Goal: Communication & Community: Answer question/provide support

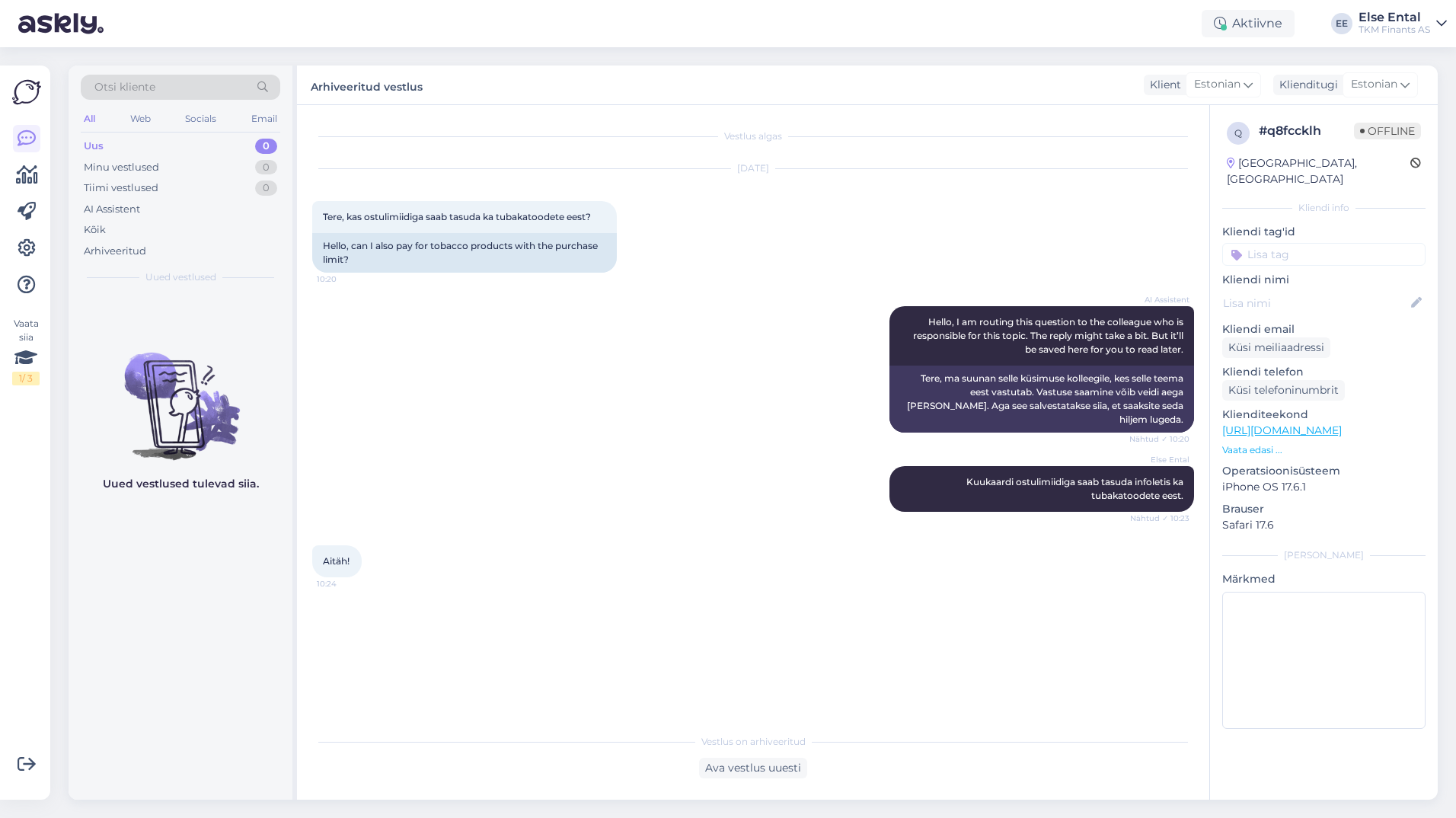
click at [753, 549] on div "Aitäh! 10:24" at bounding box center [754, 561] width 882 height 65
click at [1262, 25] on div "Aktiivne" at bounding box center [1248, 23] width 93 height 28
click at [1166, 94] on button "15 minutit" at bounding box center [1157, 94] width 65 height 16
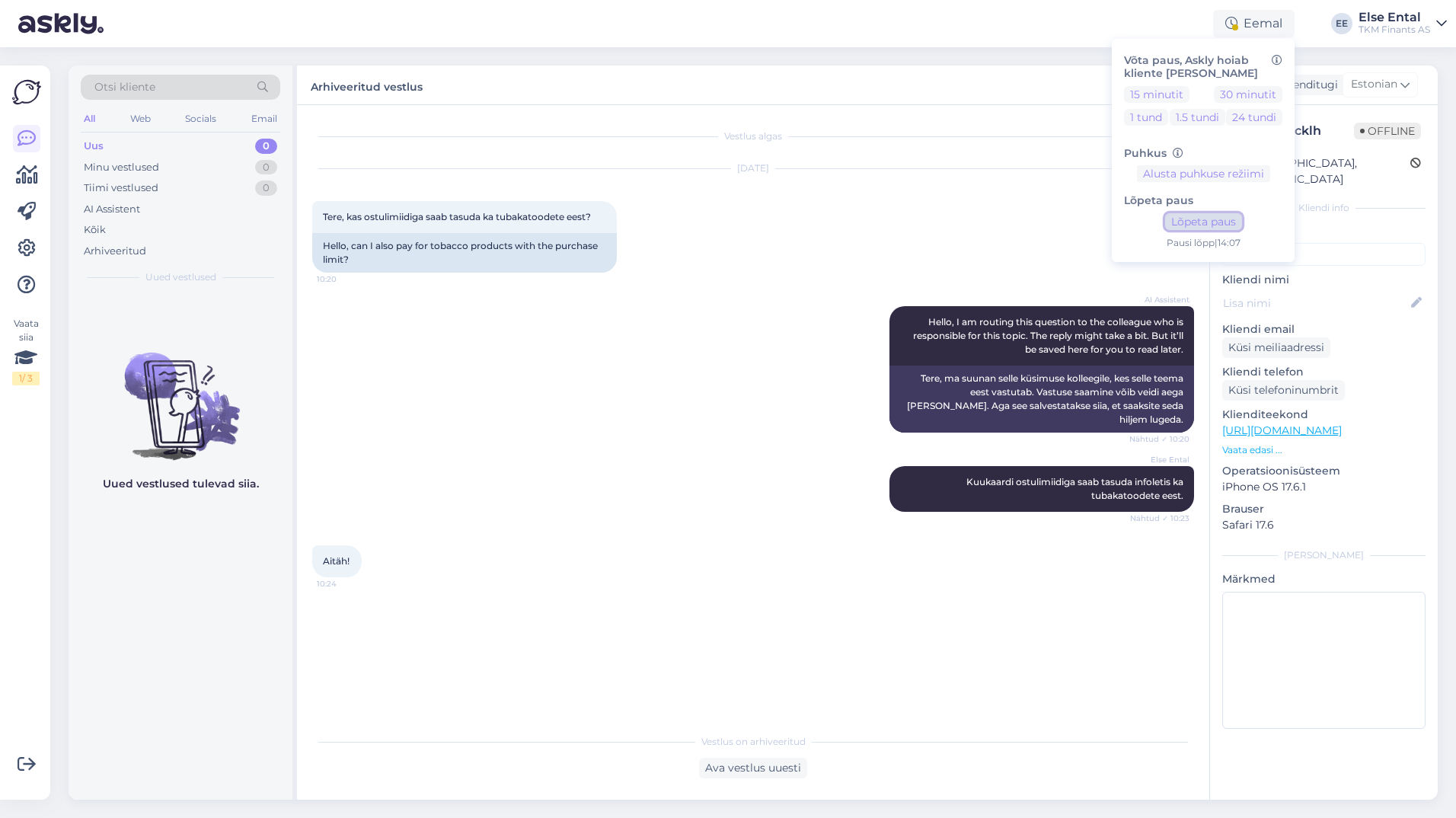
click at [1184, 227] on button "Lõpeta paus" at bounding box center [1204, 221] width 77 height 16
click at [787, 450] on div "Else Ental Kuukaardi ostulimiidiga saab tasuda infoletis ka tubakatoodete eest.…" at bounding box center [754, 489] width 882 height 80
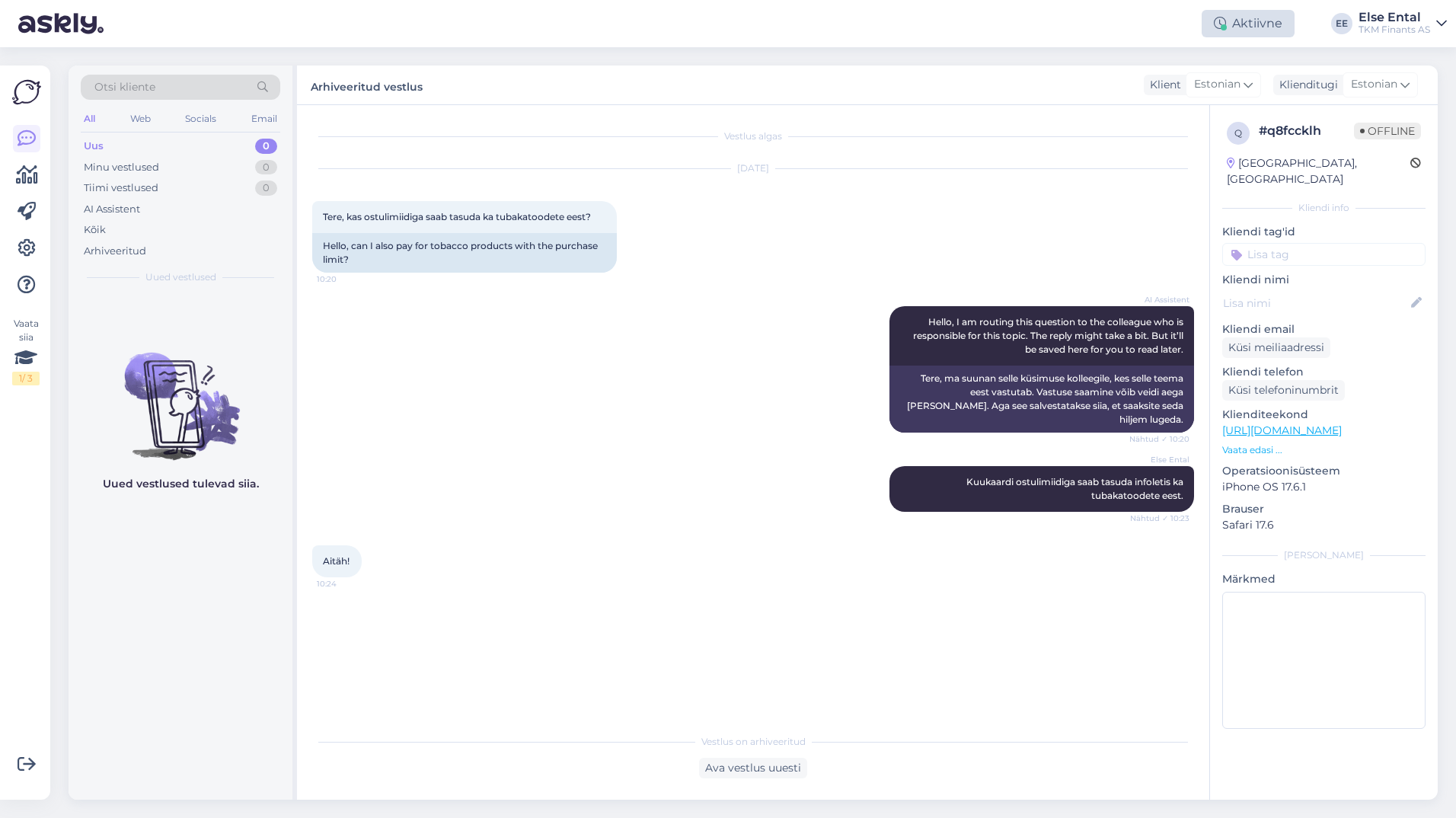
click at [1238, 28] on div "Aktiivne" at bounding box center [1248, 23] width 93 height 28
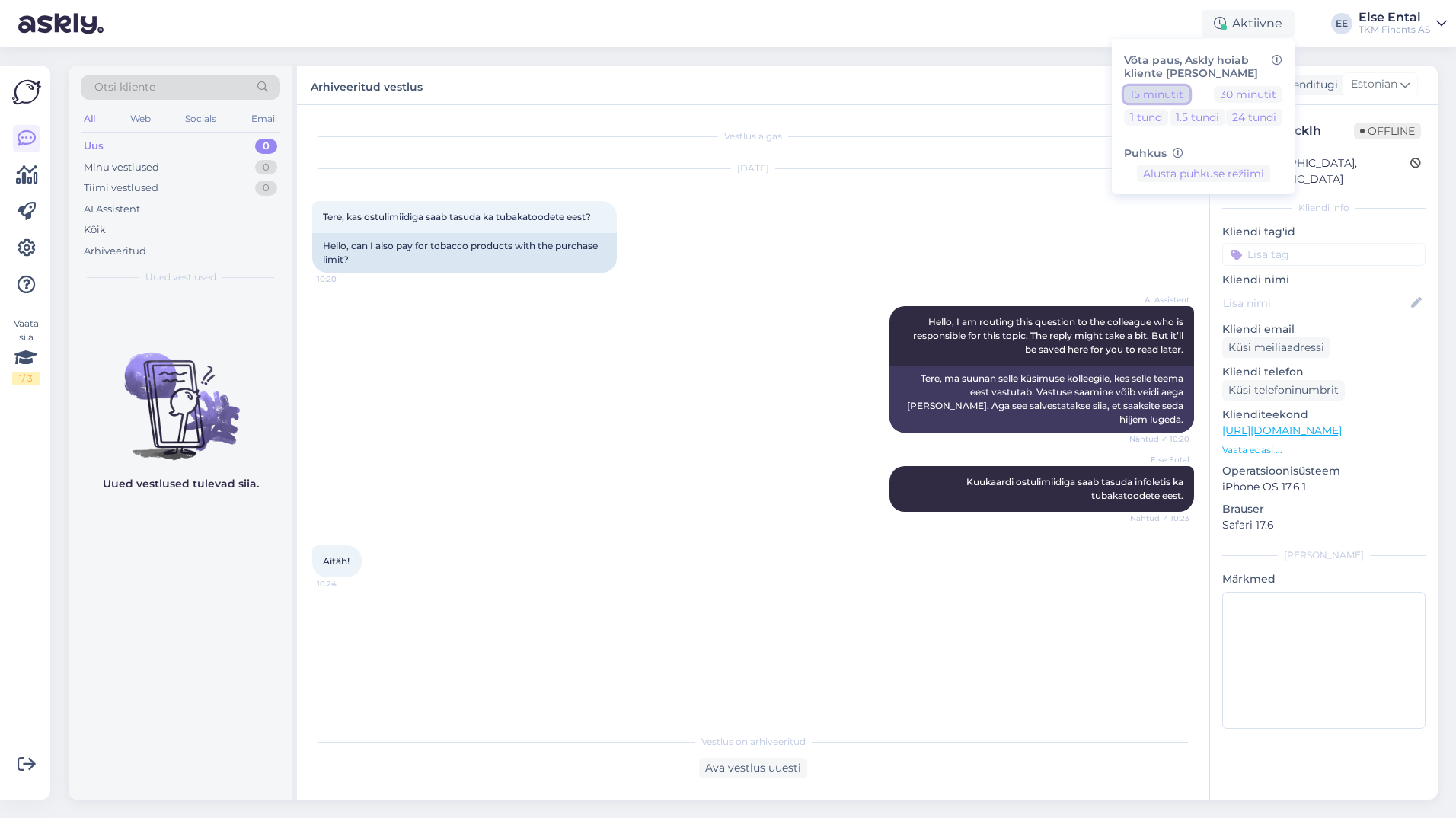
click at [1152, 99] on button "15 minutit" at bounding box center [1157, 94] width 65 height 16
click at [839, 634] on div "Vestlus algas [DATE] Tere, kas ostulimiidiga saab tasuda ka tubakatoodete eest?…" at bounding box center [761, 415] width 896 height 592
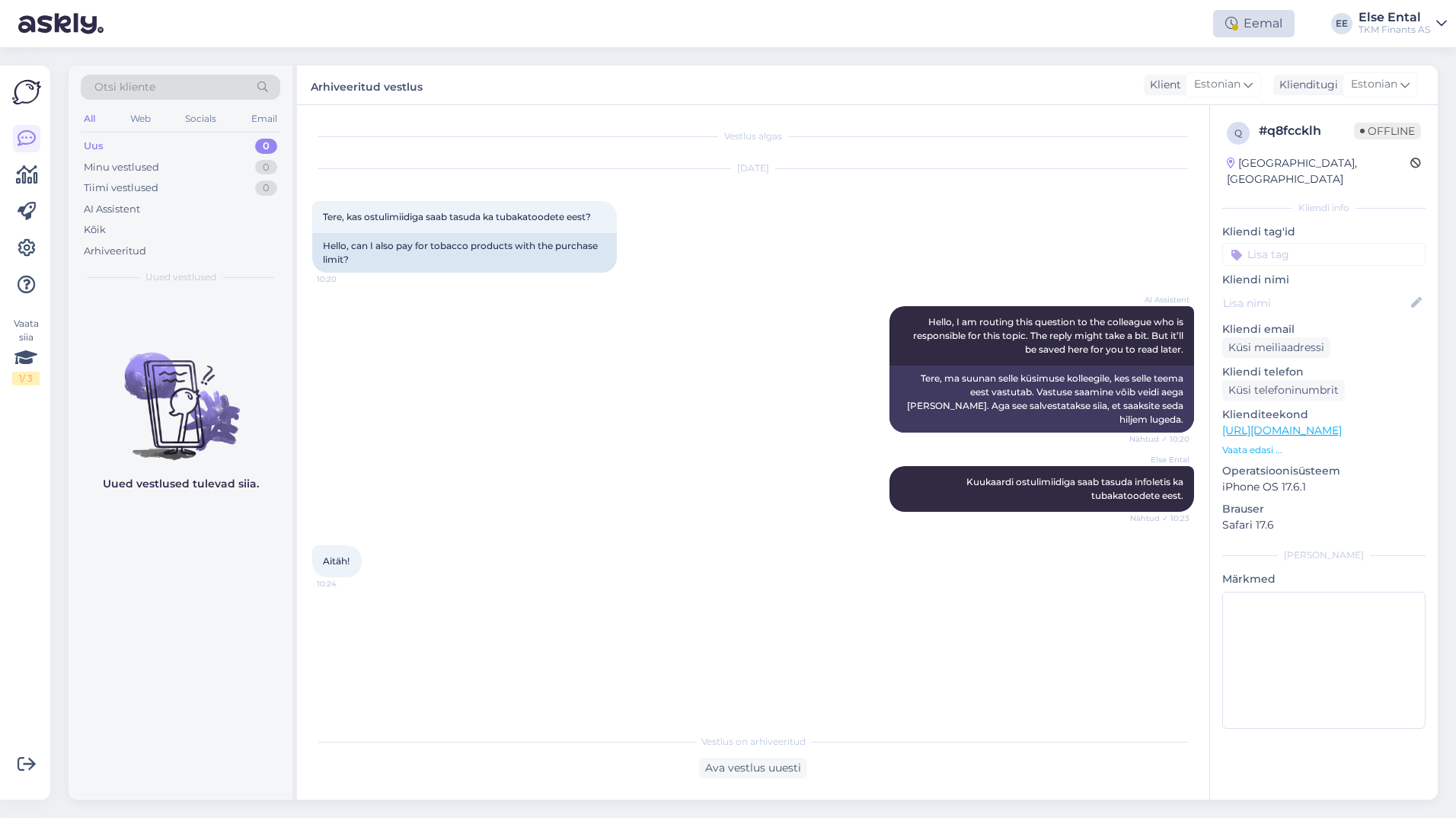
click at [1275, 23] on div "Eemal" at bounding box center [1254, 23] width 82 height 28
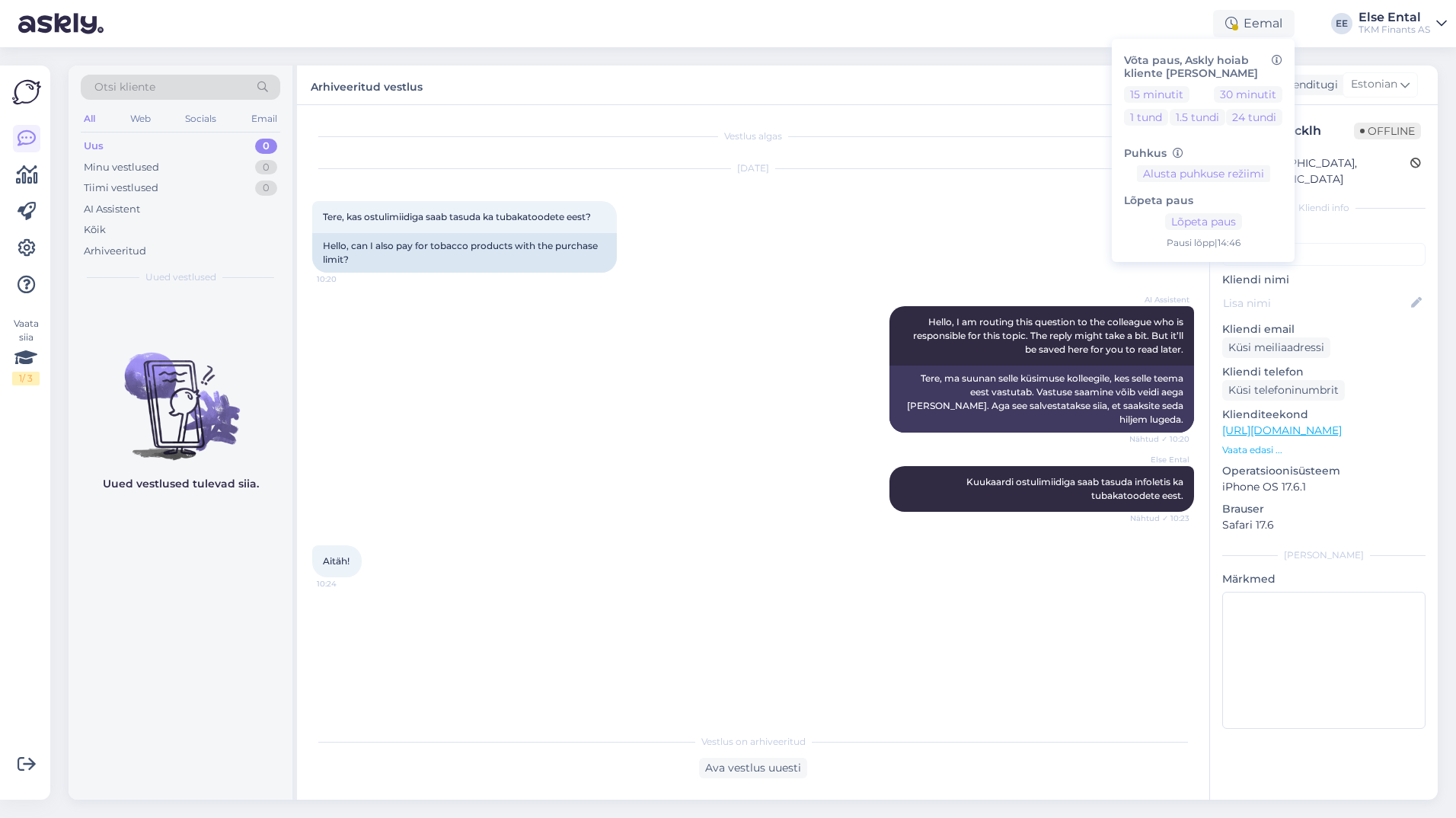
click at [1186, 235] on div "Lõpeta paus Lõpeta paus Pausi [PERSON_NAME] | 14:46" at bounding box center [1203, 216] width 158 height 68
click at [1186, 227] on button "Lõpeta paus" at bounding box center [1204, 221] width 77 height 16
click at [1054, 223] on div "[DATE] Tere, kas ostulimiidiga saab tasuda ka tubakatoodete eest? 10:20 Hello, …" at bounding box center [754, 221] width 882 height 137
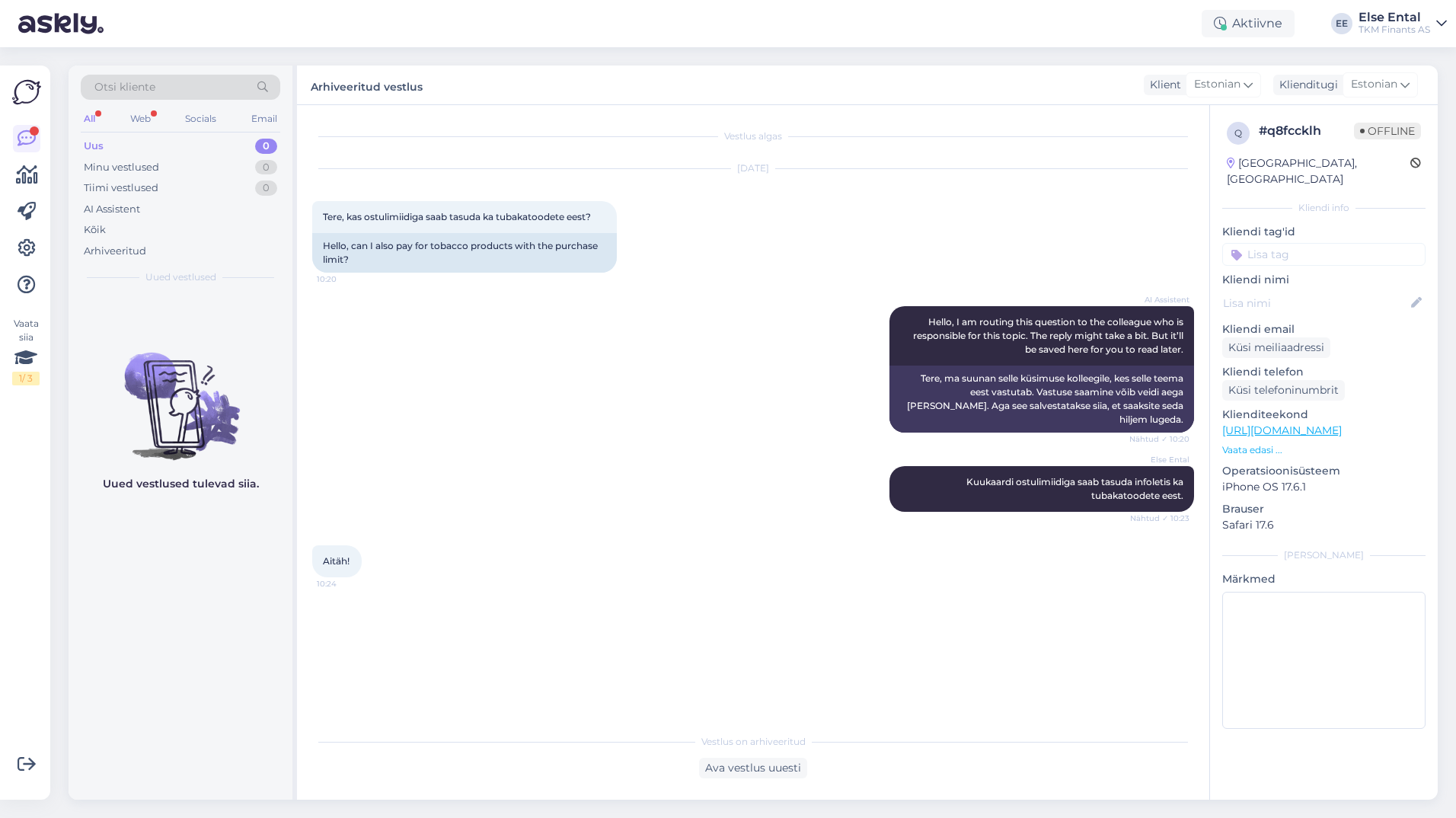
click at [100, 152] on div "Uus" at bounding box center [93, 147] width 20 height 15
click at [103, 172] on div "Minu vestlused" at bounding box center [121, 168] width 76 height 15
click at [98, 141] on div "Uus" at bounding box center [93, 147] width 19 height 15
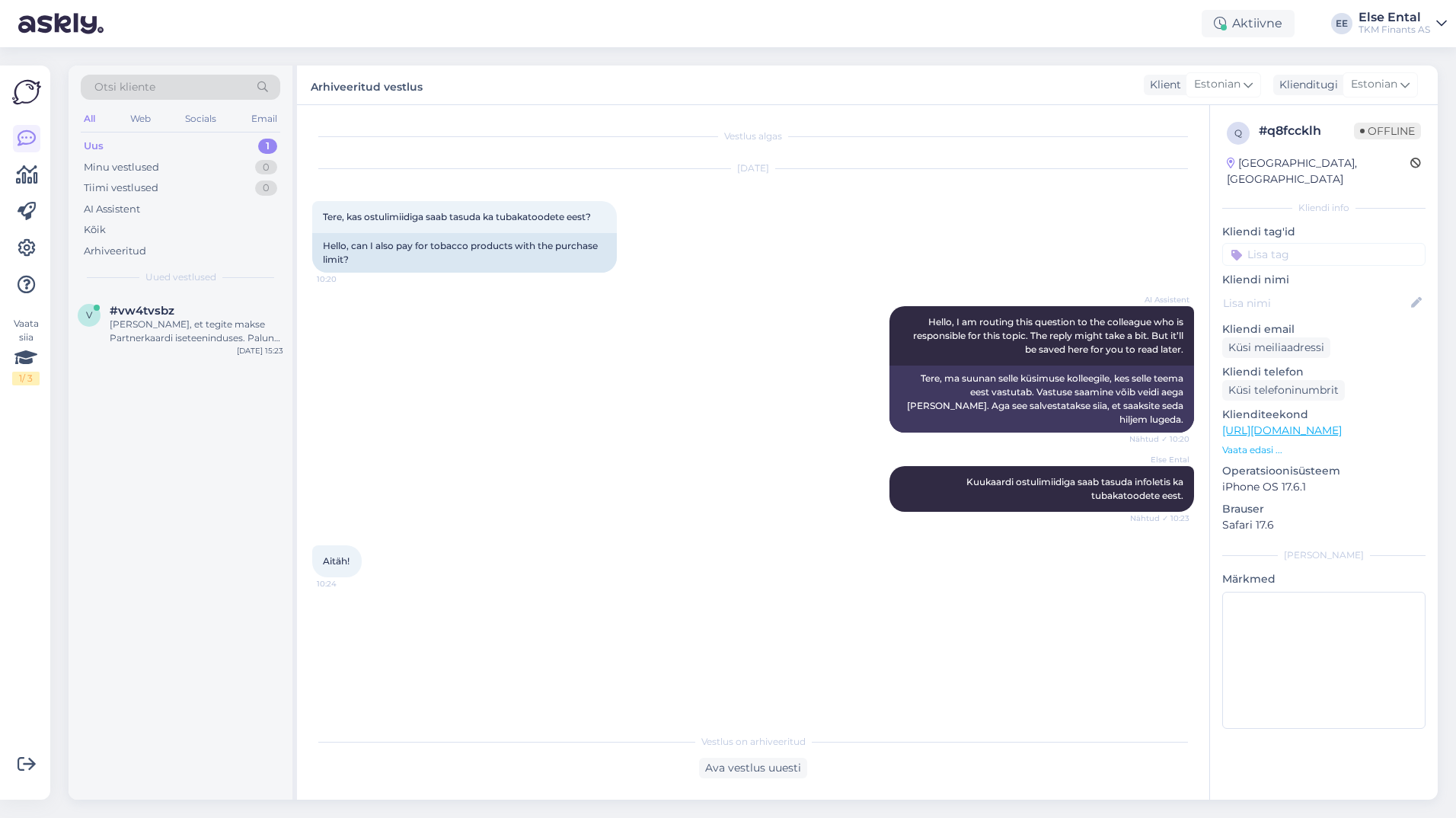
click at [97, 146] on div "Uus" at bounding box center [93, 147] width 20 height 15
click at [149, 316] on span "#vw4tvsbz" at bounding box center [142, 311] width 65 height 13
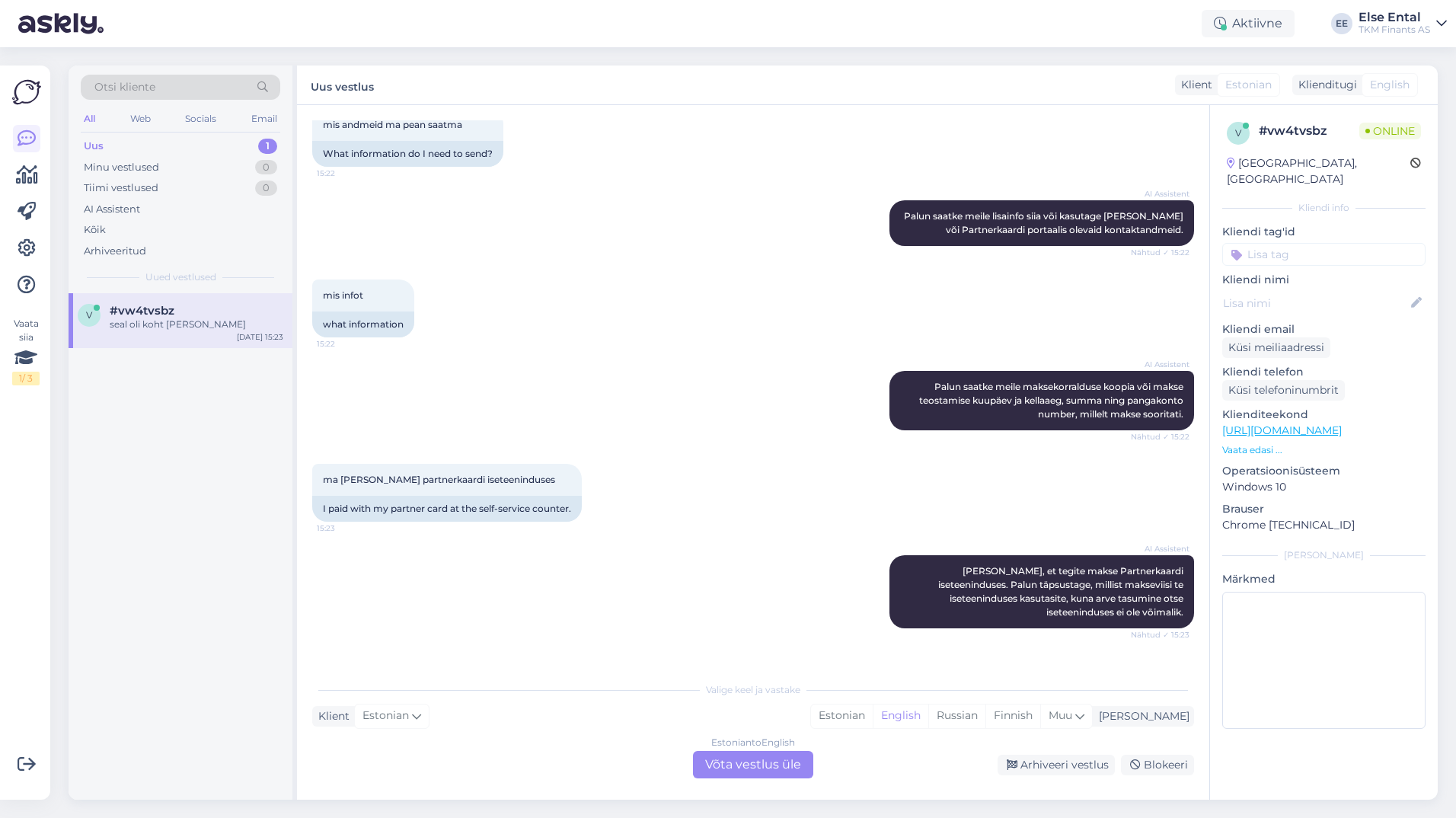
scroll to position [1379, 0]
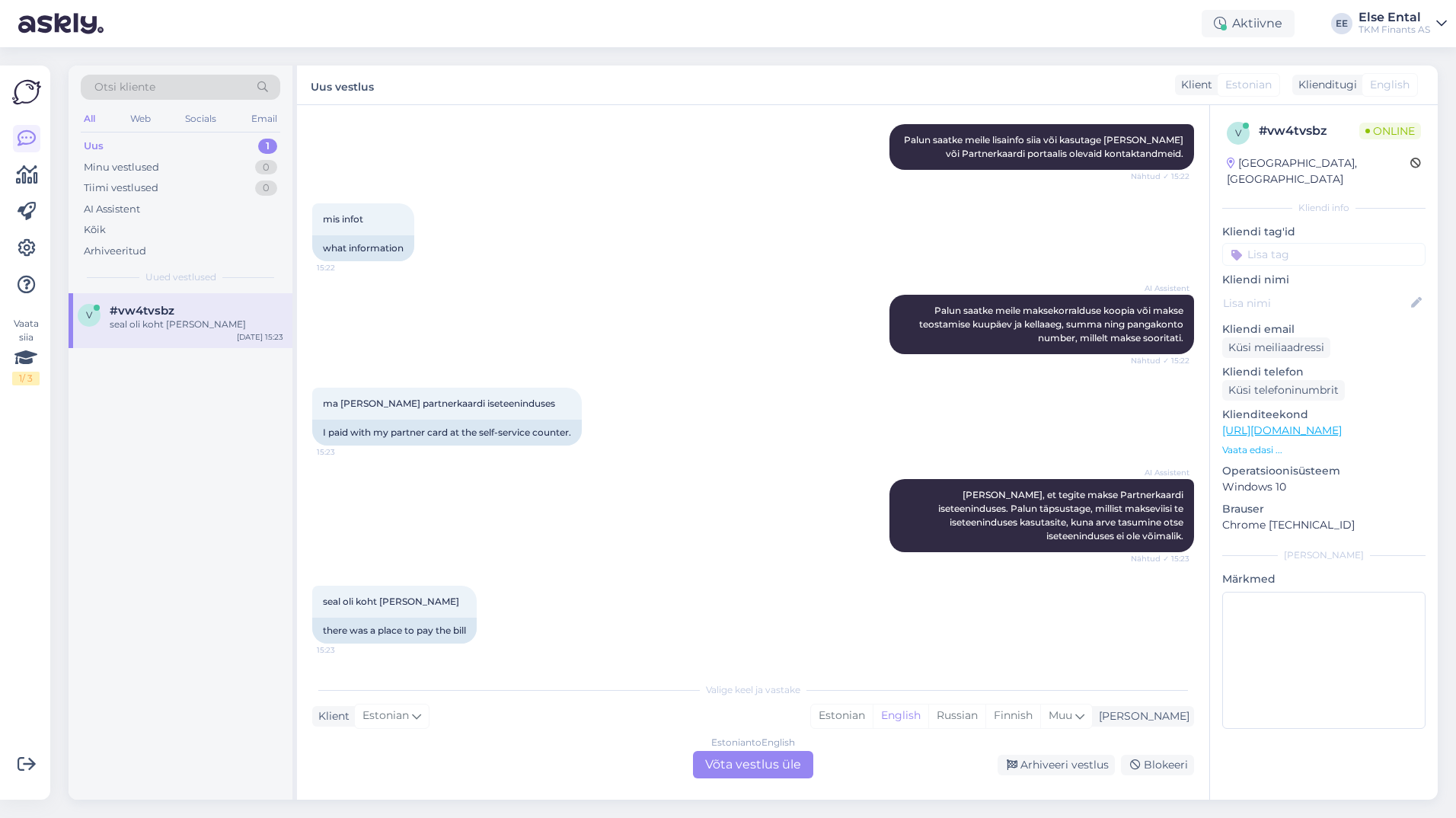
click at [735, 765] on div "Estonian to English Võta vestlus üle" at bounding box center [753, 764] width 120 height 28
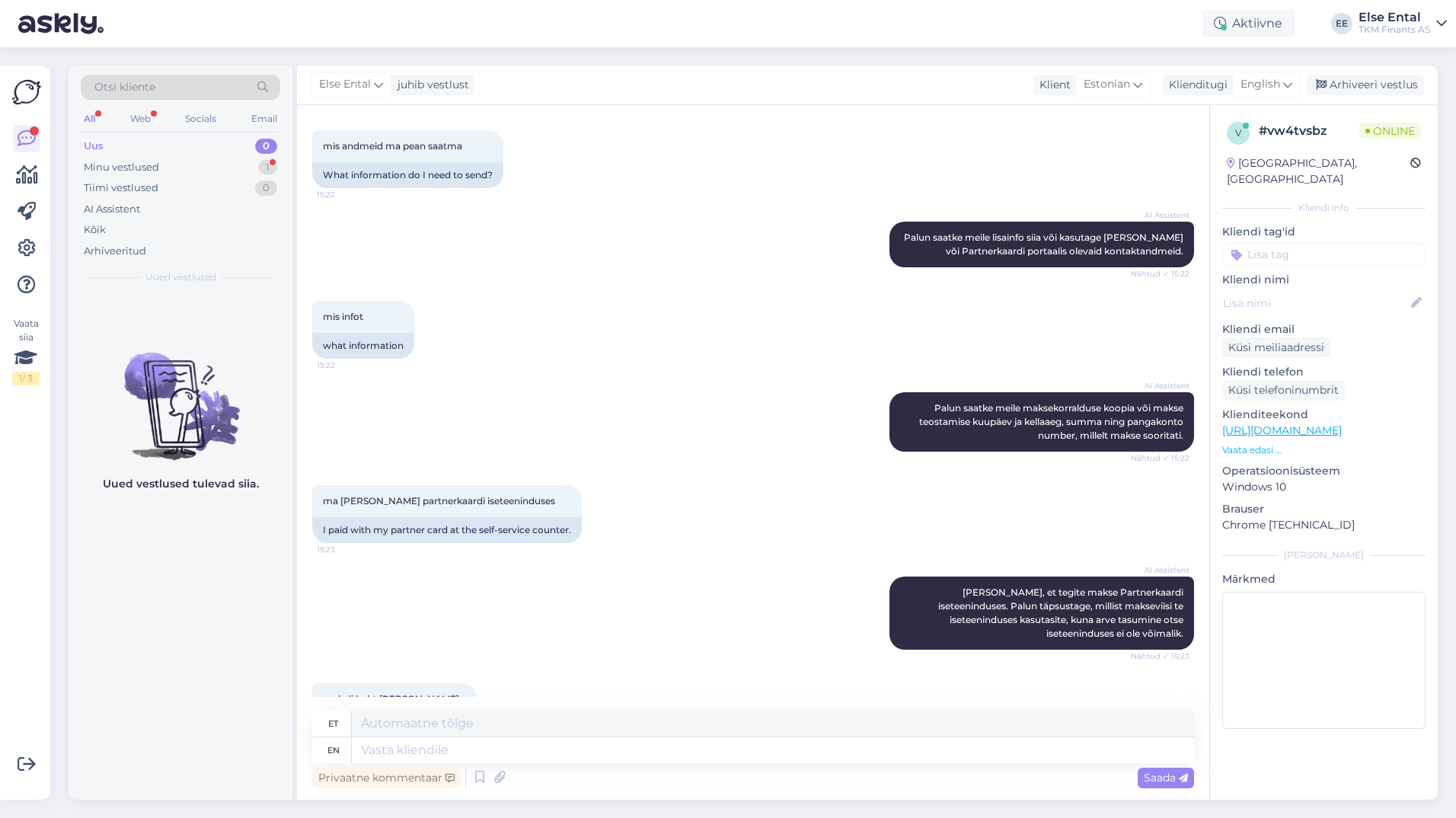
scroll to position [1434, 0]
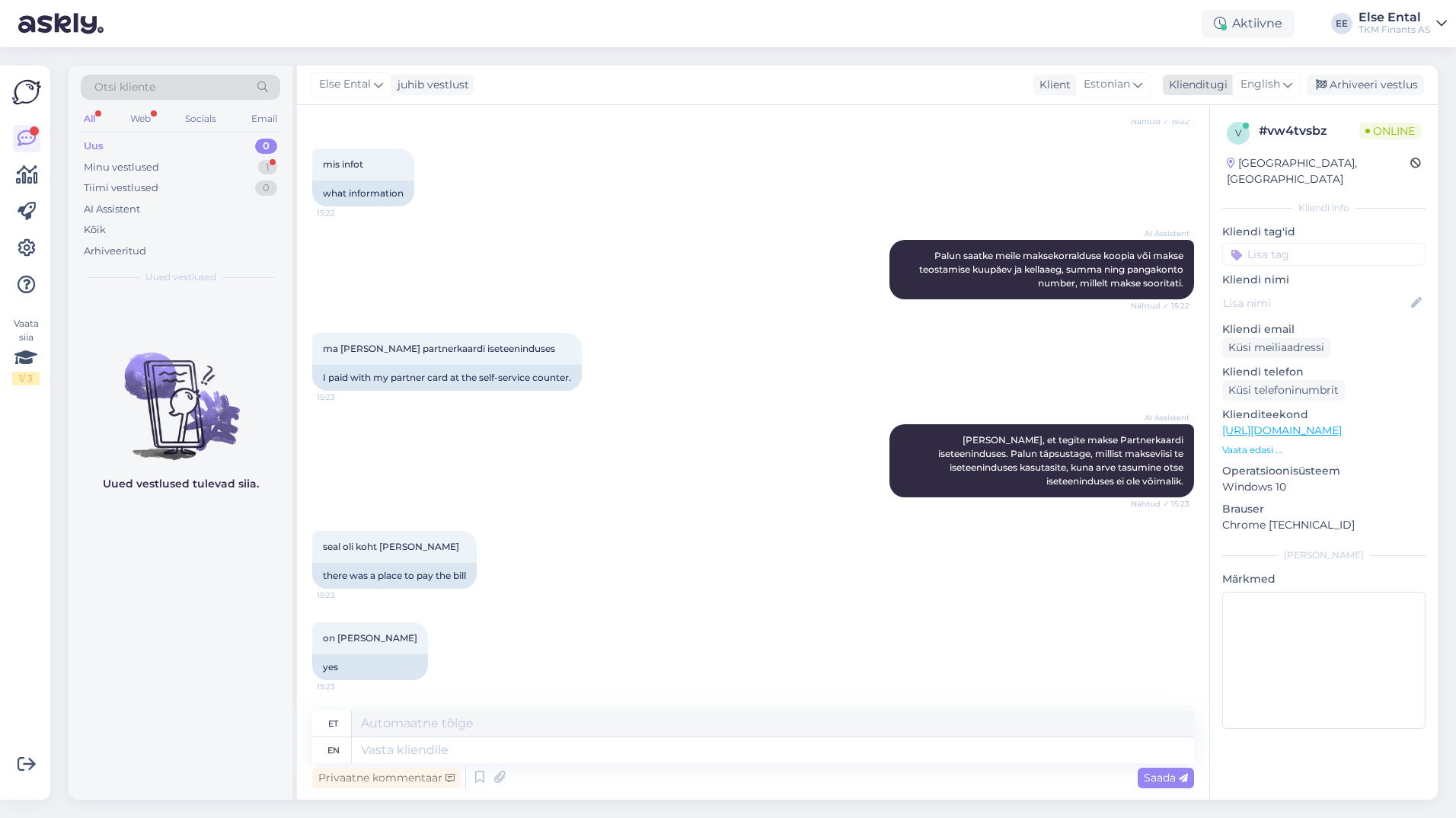
click at [1246, 93] on span "English" at bounding box center [1260, 83] width 39 height 16
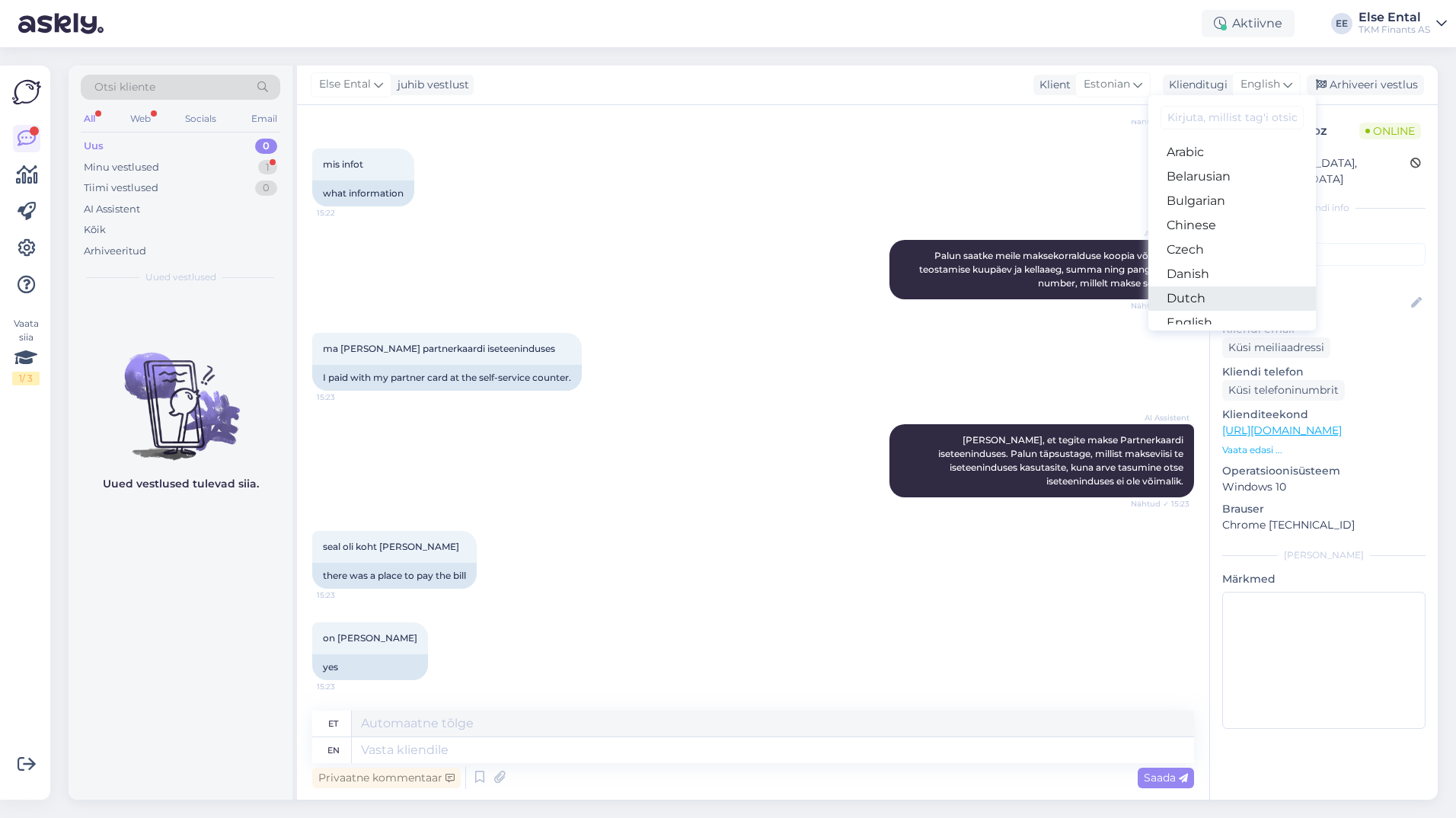
scroll to position [76, 0]
click at [1193, 269] on link "Estonian" at bounding box center [1233, 270] width 168 height 24
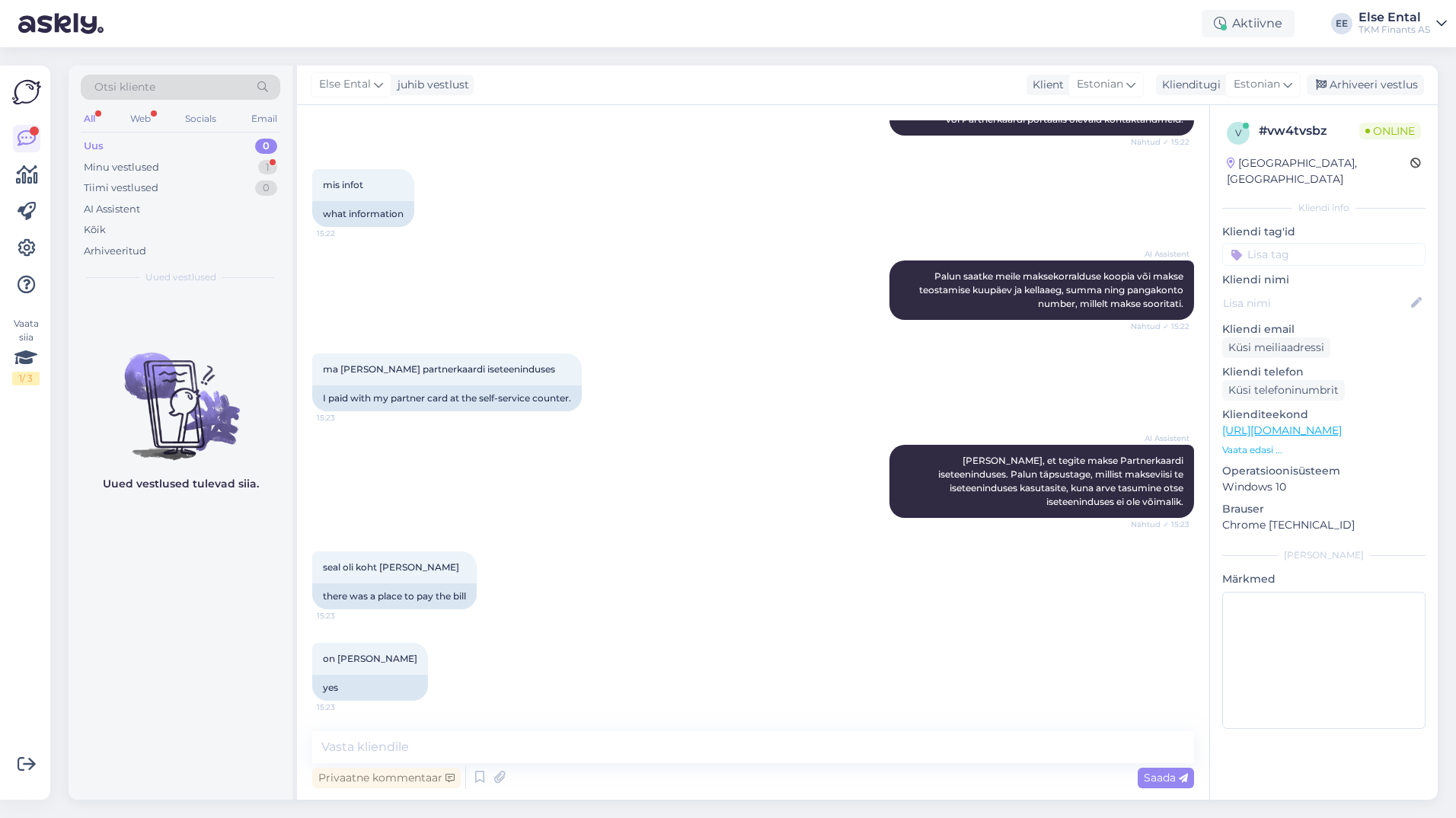
scroll to position [1414, 0]
click at [515, 738] on textarea at bounding box center [754, 746] width 882 height 32
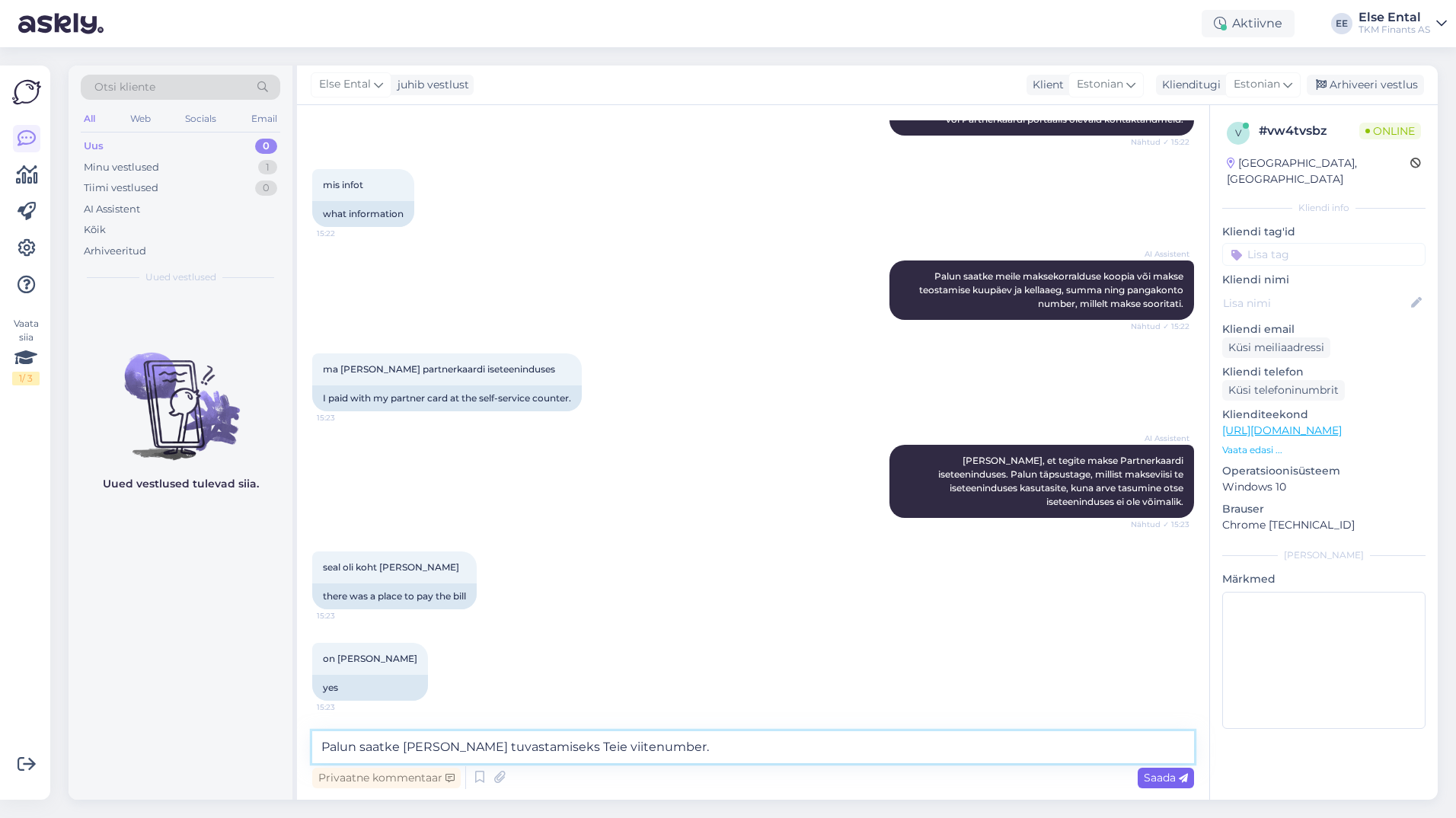
type textarea "Palun saatke [PERSON_NAME] tuvastamiseks Teie viitenumber."
click at [1174, 783] on span "Saada" at bounding box center [1166, 778] width 44 height 13
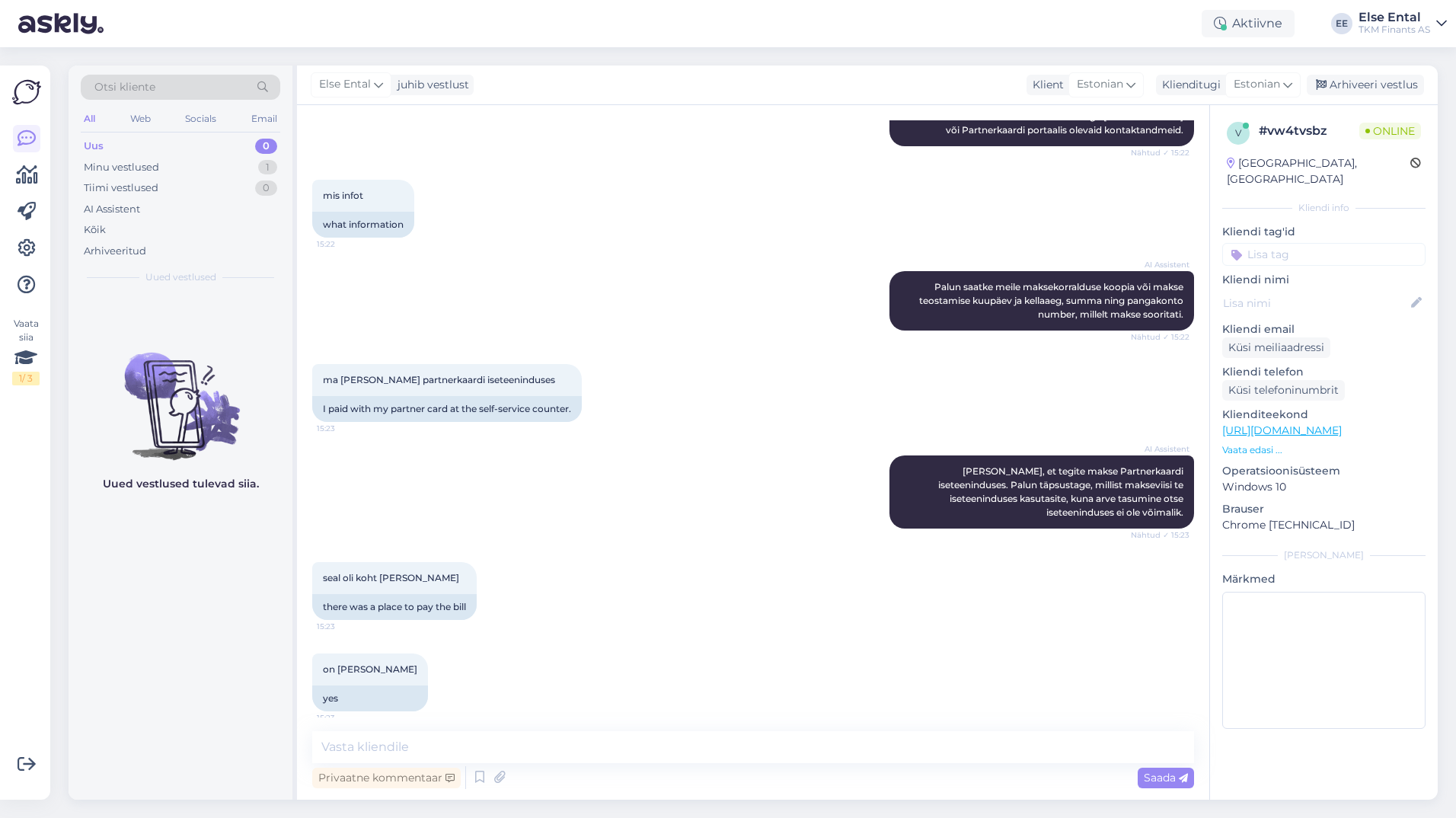
scroll to position [1479, 0]
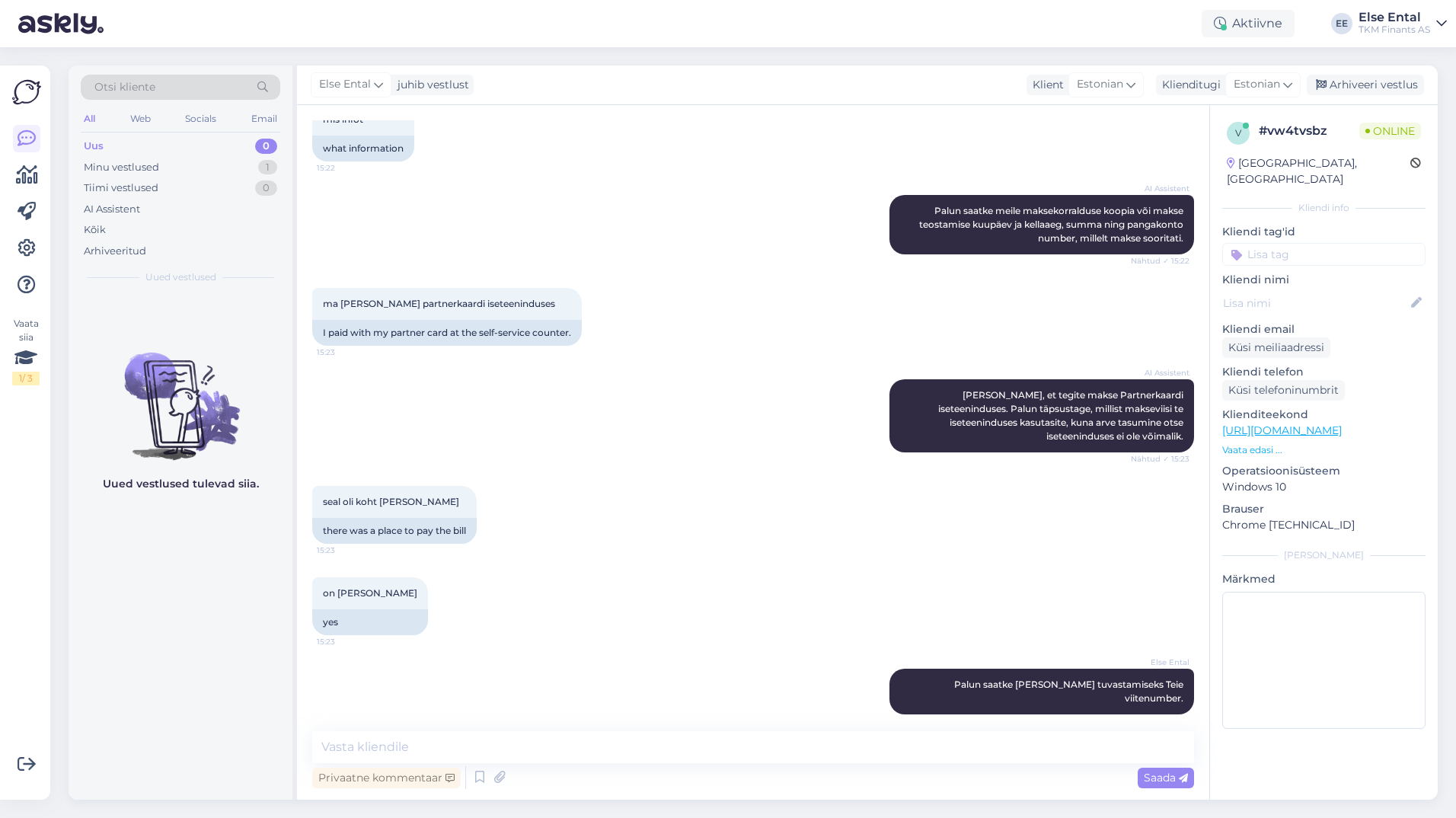
click at [256, 754] on div "Uued vestlused tulevad siia." at bounding box center [179, 547] width 223 height 506
click at [222, 756] on div "Uued vestlused tulevad siia." at bounding box center [179, 547] width 223 height 506
